Goal: Obtain resource: Download file/media

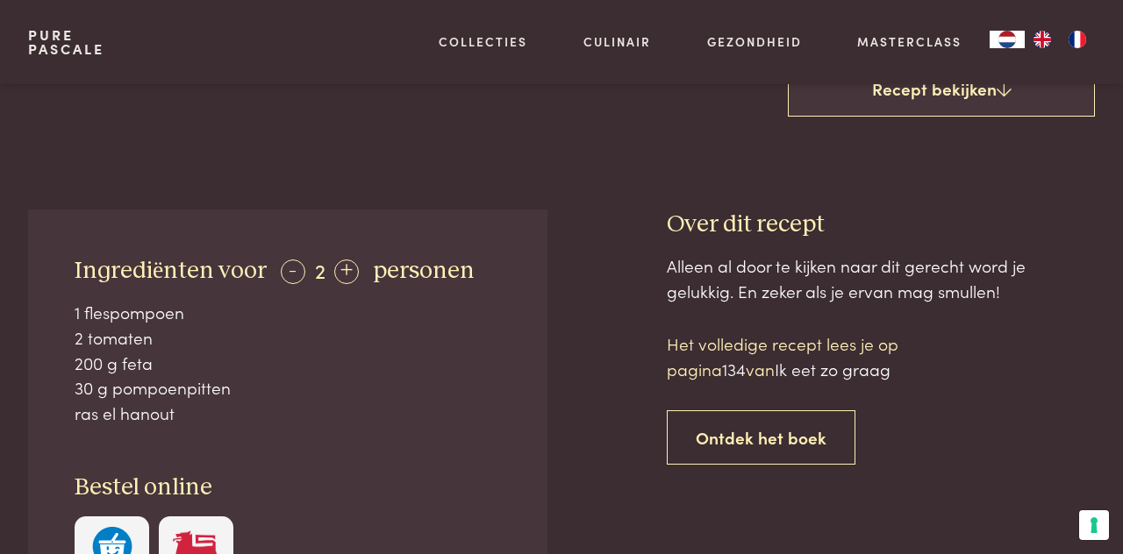
scroll to position [558, 0]
click at [745, 372] on span "134" at bounding box center [734, 370] width 24 height 24
click at [953, 93] on link "Recept bekijken" at bounding box center [941, 90] width 307 height 56
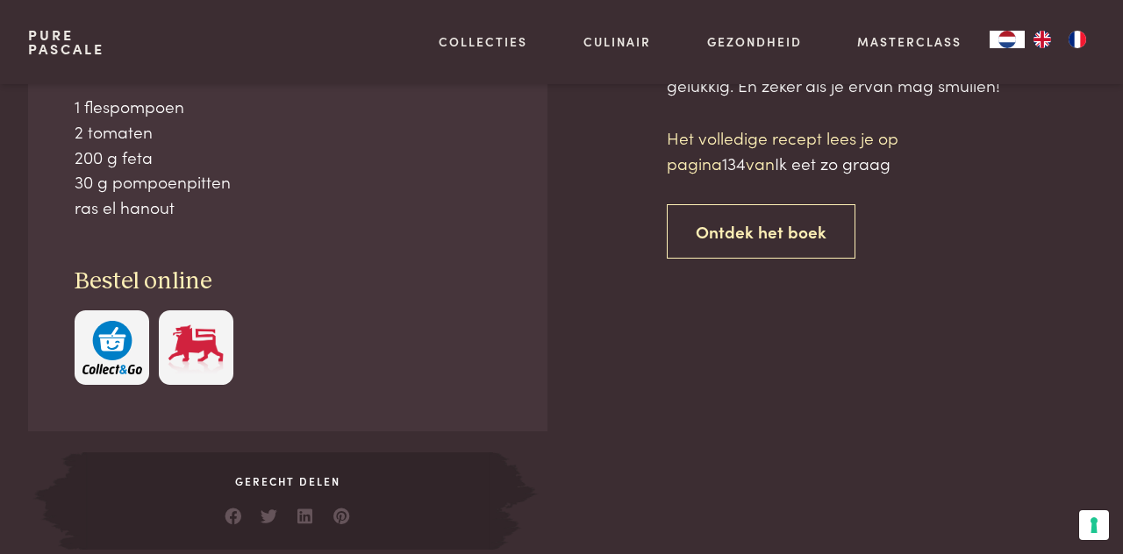
scroll to position [766, 0]
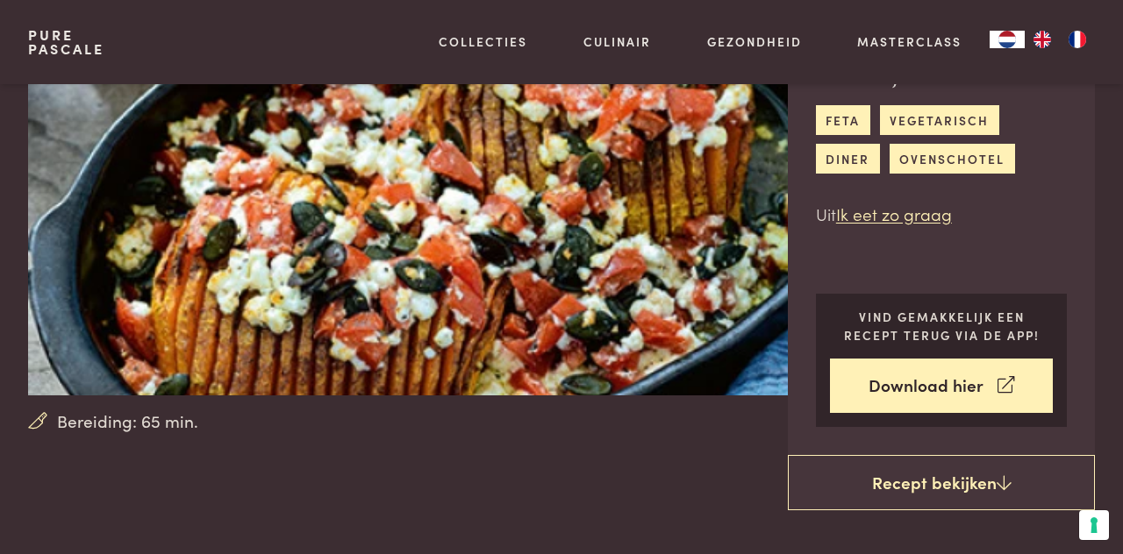
scroll to position [163, 0]
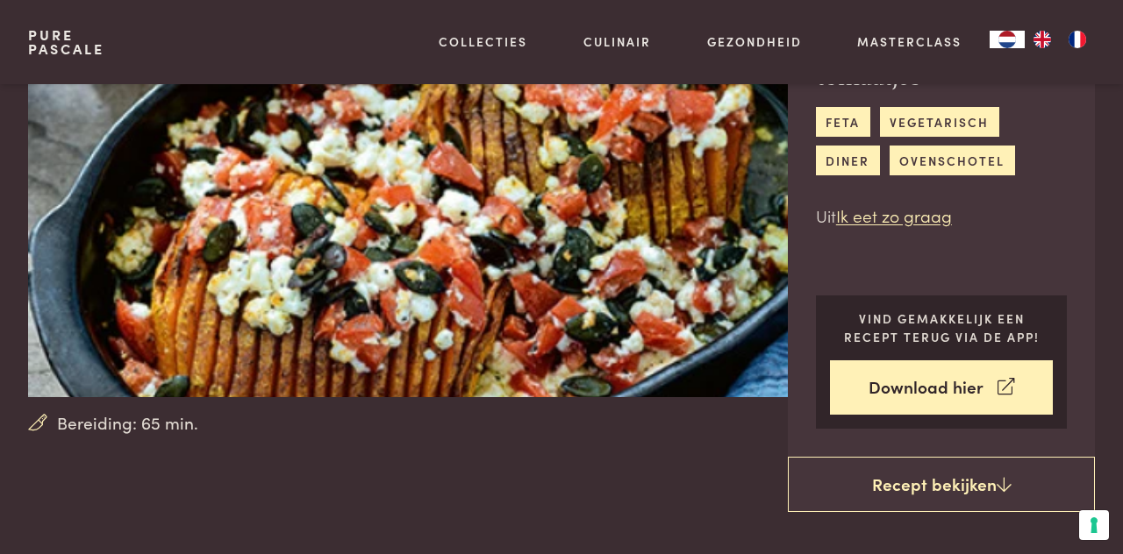
click at [929, 389] on link "Download hier" at bounding box center [942, 387] width 224 height 55
click at [935, 218] on link "Ik eet zo graag" at bounding box center [894, 215] width 116 height 24
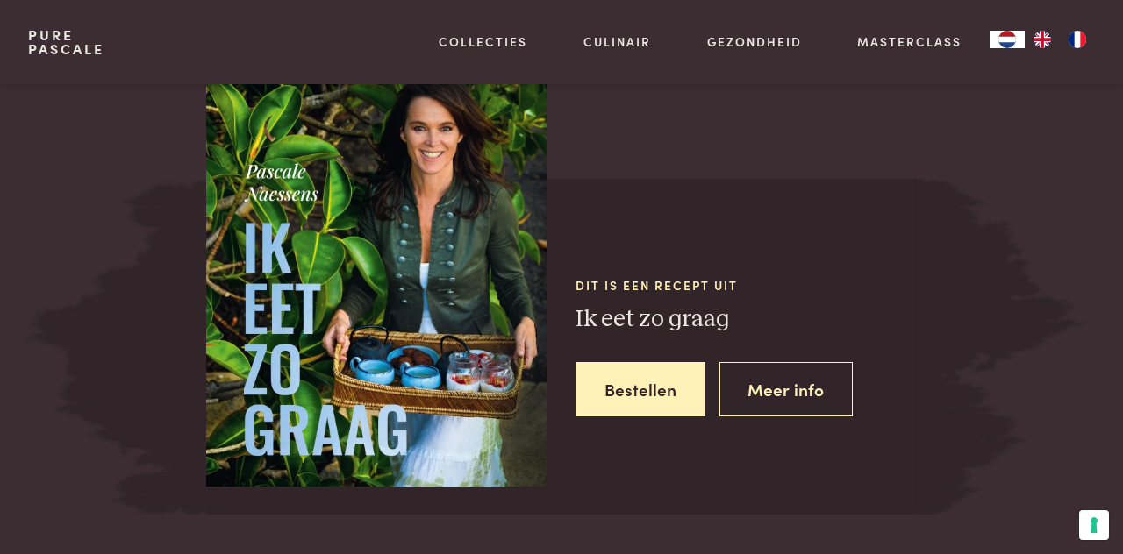
scroll to position [1499, 0]
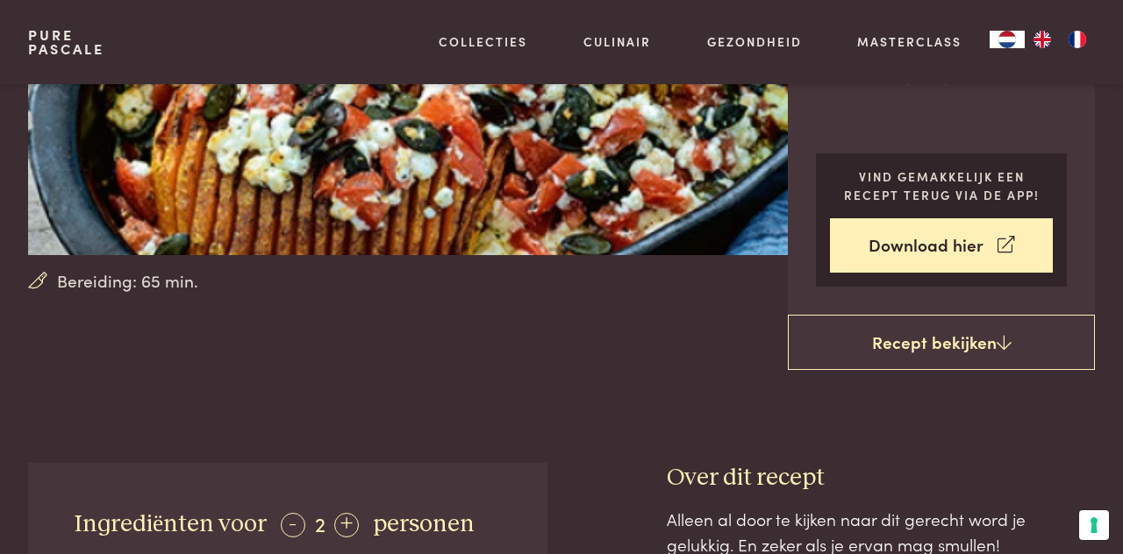
scroll to position [301, 0]
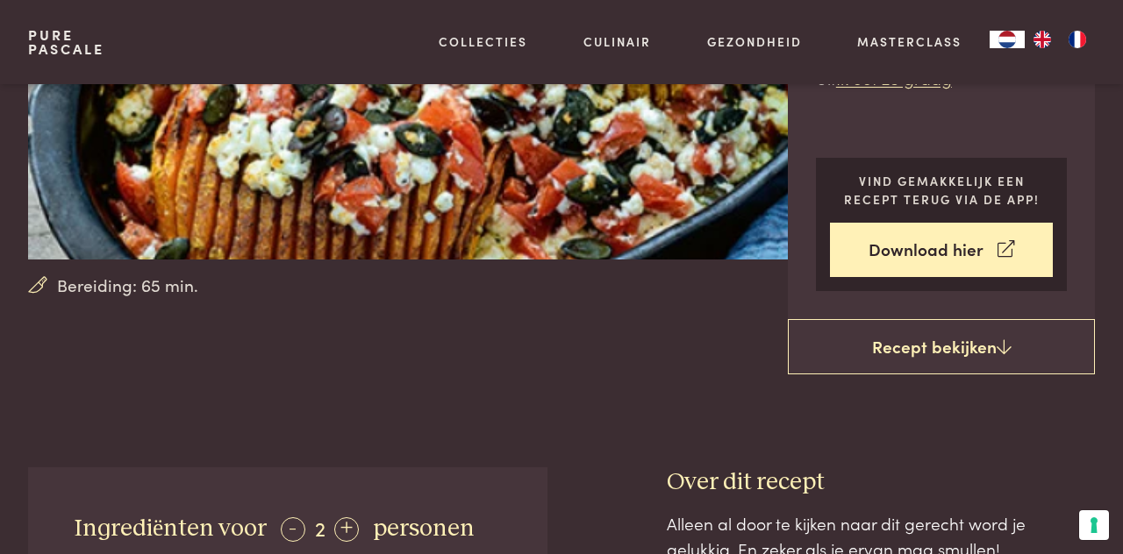
click at [937, 251] on link "Download hier" at bounding box center [942, 250] width 224 height 55
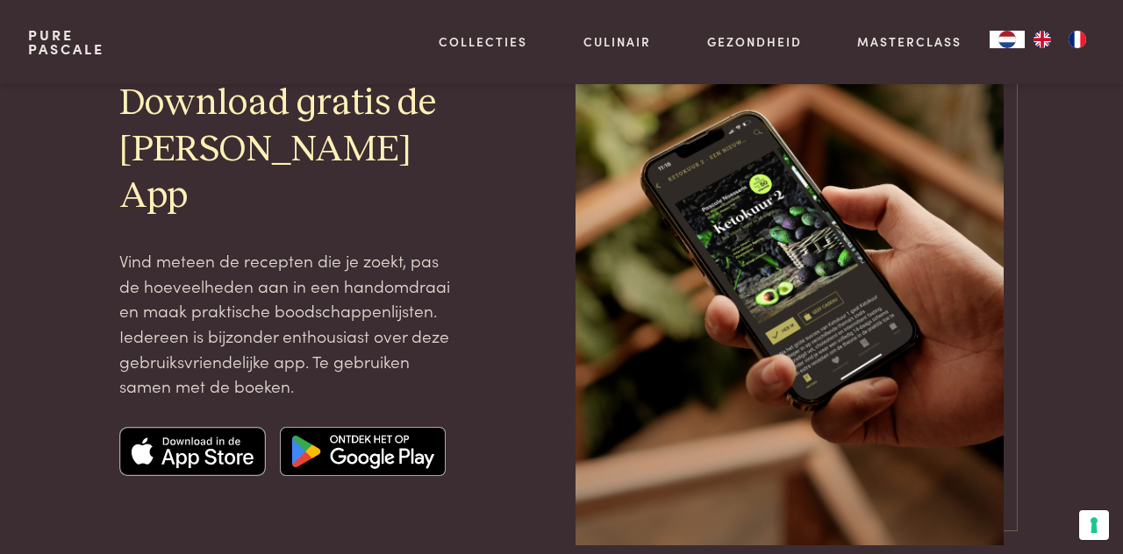
scroll to position [164, 0]
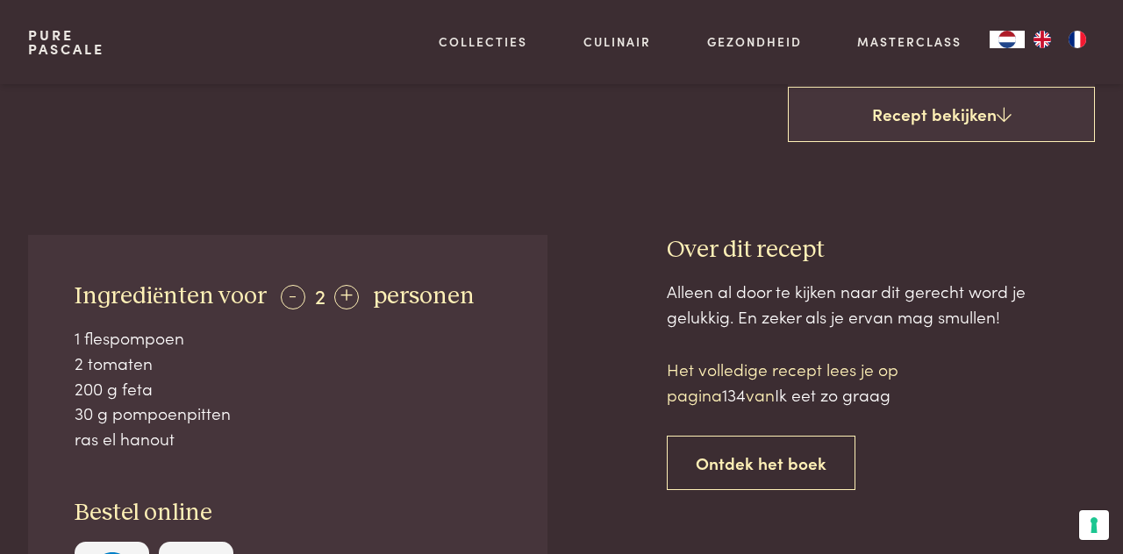
scroll to position [522, 0]
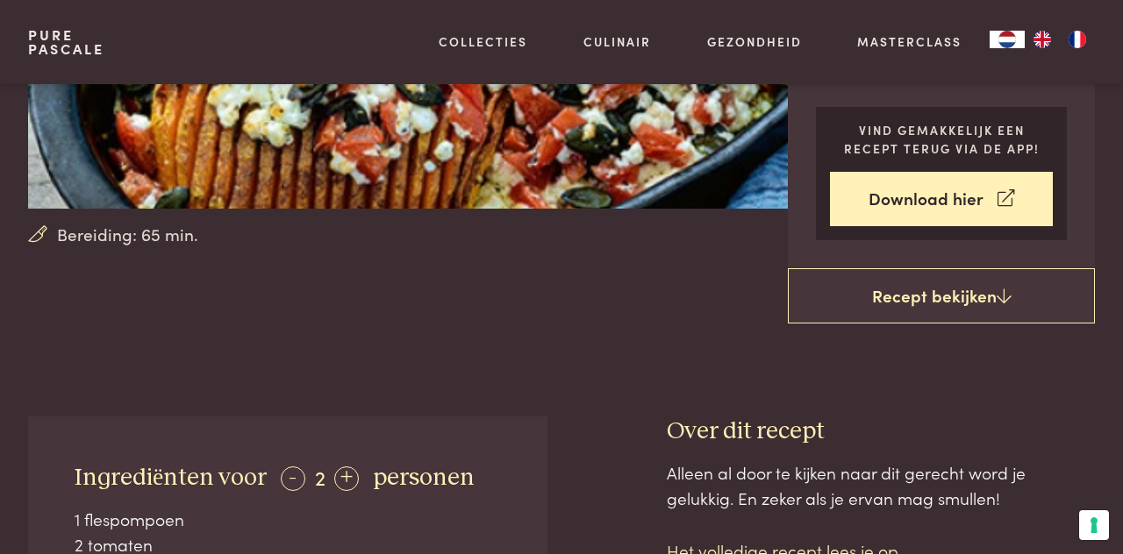
click at [949, 296] on link "Recept bekijken" at bounding box center [941, 296] width 307 height 56
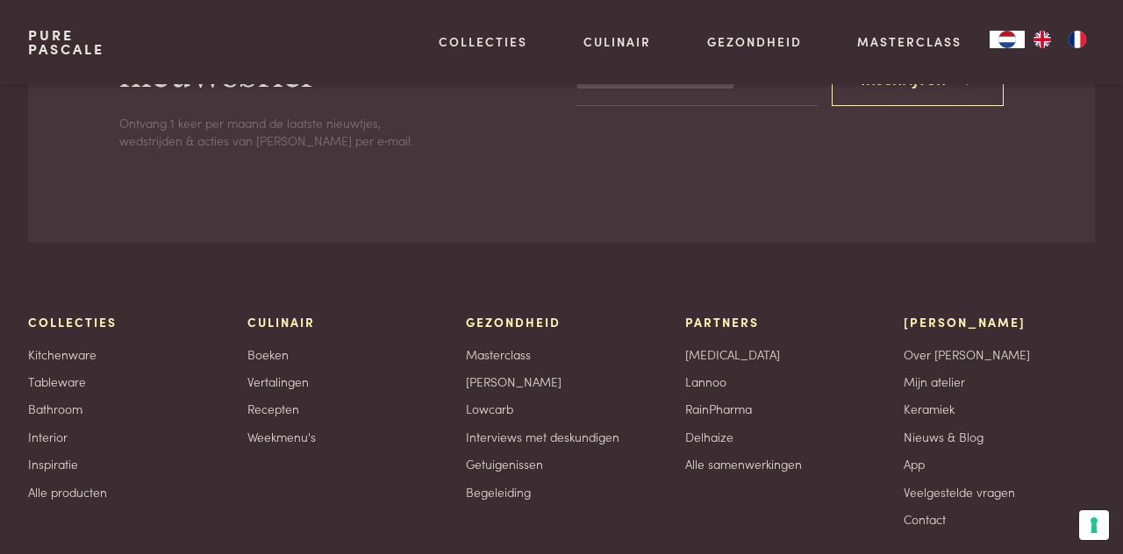
scroll to position [3112, 0]
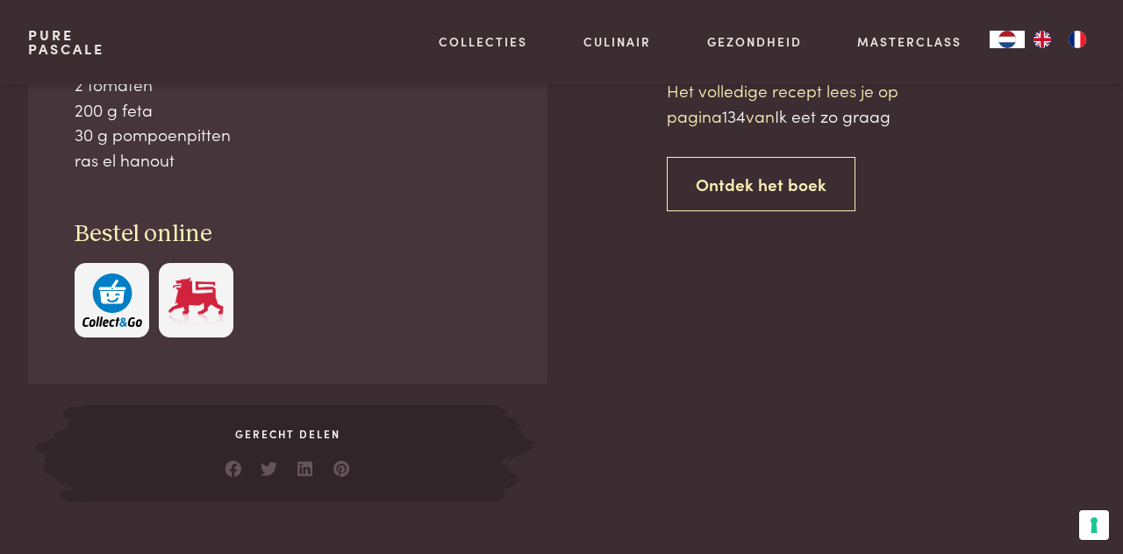
scroll to position [850, 0]
